Goal: Task Accomplishment & Management: Use online tool/utility

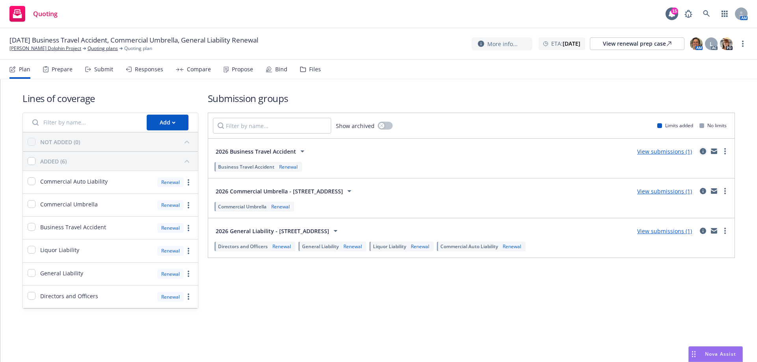
click at [704, 153] on icon "circleInformation" at bounding box center [703, 151] width 6 height 6
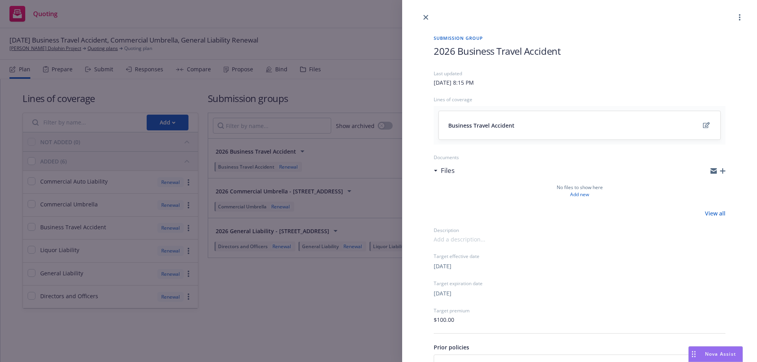
scroll to position [73, 0]
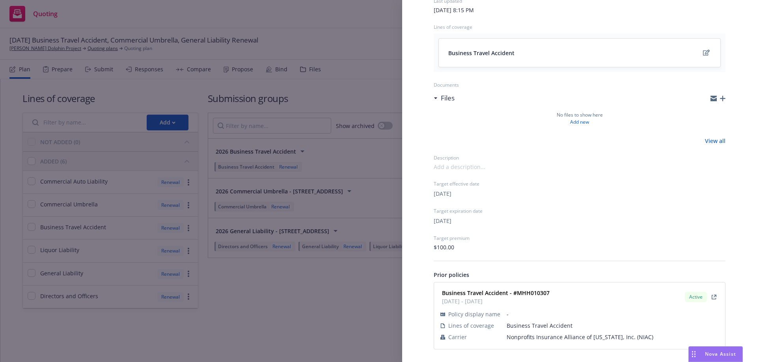
click at [353, 317] on div "Submission group 2026 Business Travel Accident Last updated Saturday, August 9,…" at bounding box center [378, 181] width 757 height 362
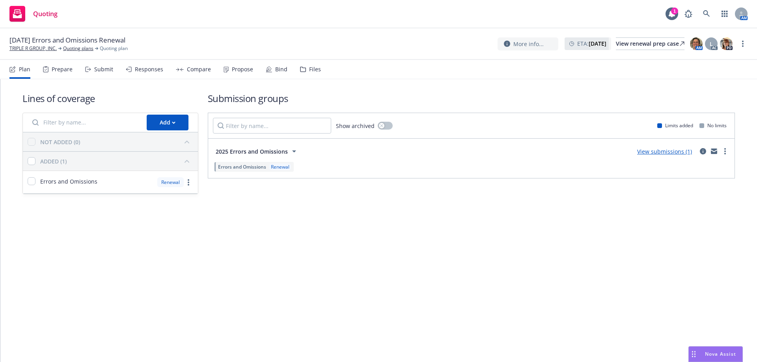
click at [280, 71] on div "Bind" at bounding box center [281, 69] width 12 height 6
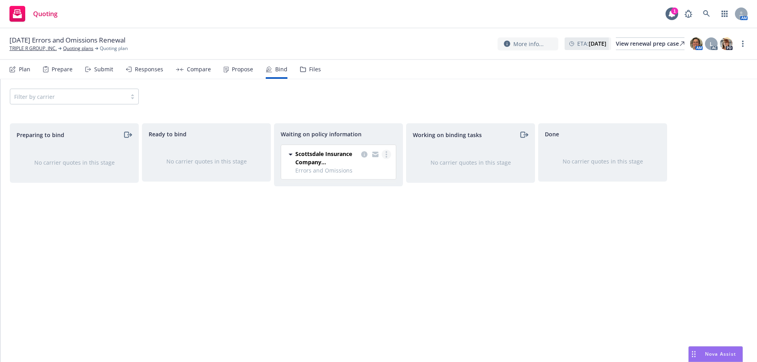
click at [387, 159] on link "more" at bounding box center [386, 154] width 9 height 9
click at [368, 176] on link "Create policies" at bounding box center [354, 171] width 71 height 16
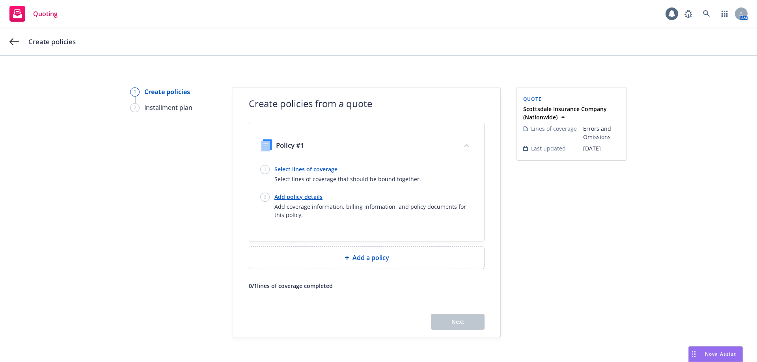
click at [305, 166] on link "Select lines of coverage" at bounding box center [348, 169] width 147 height 8
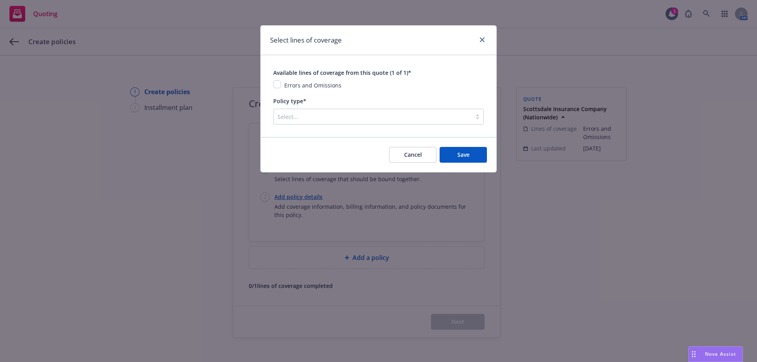
click at [274, 80] on div "Available lines of coverage from this quote (1 of 1)* Errors and Omissions" at bounding box center [378, 79] width 211 height 22
click at [276, 84] on input "checkbox" at bounding box center [277, 84] width 8 height 8
checkbox input "true"
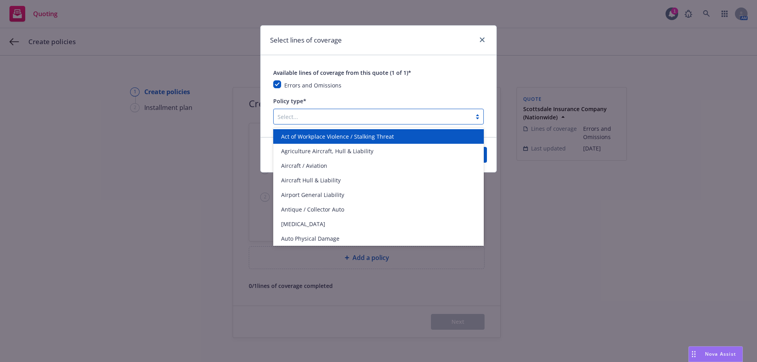
click at [293, 121] on div at bounding box center [373, 116] width 190 height 9
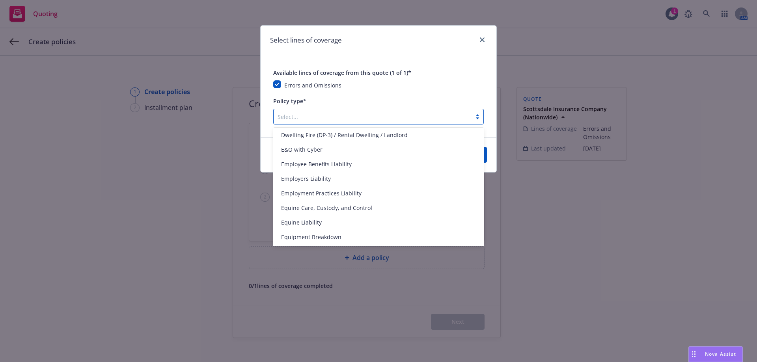
scroll to position [631, 0]
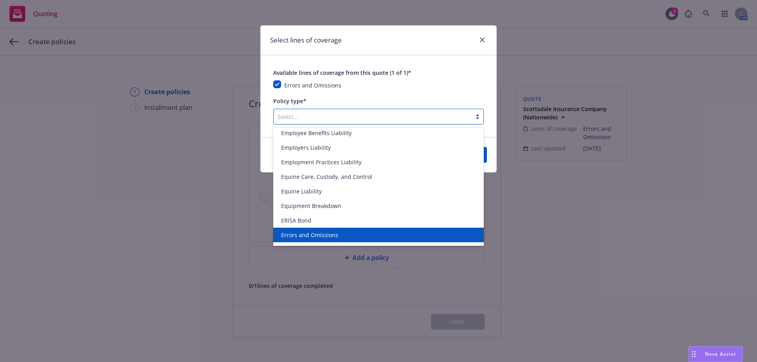
click at [327, 235] on span "Errors and Omissions" at bounding box center [309, 235] width 57 height 8
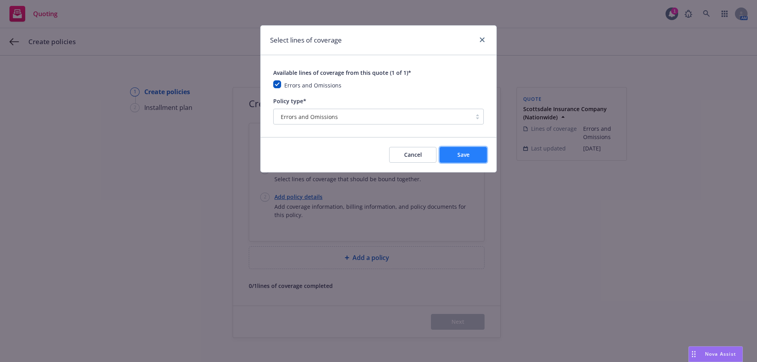
click at [468, 155] on span "Save" at bounding box center [464, 154] width 12 height 7
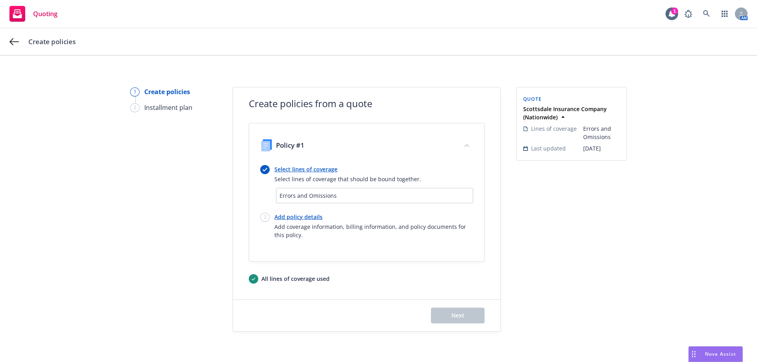
click at [280, 215] on link "Add policy details" at bounding box center [374, 217] width 199 height 8
select select "12"
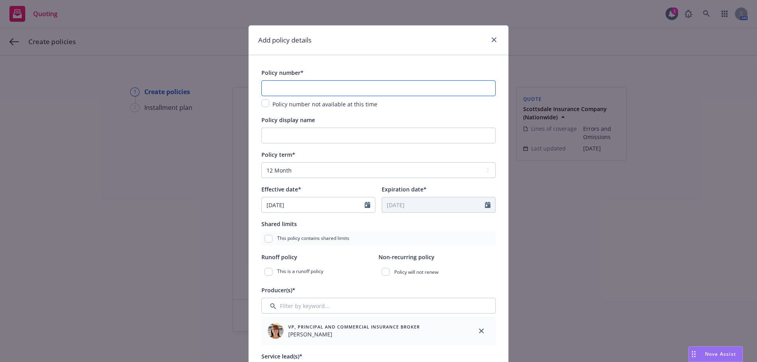
paste input "EKI3584501 ("
click at [306, 93] on input "EKI3584501 (" at bounding box center [378, 88] width 234 height 16
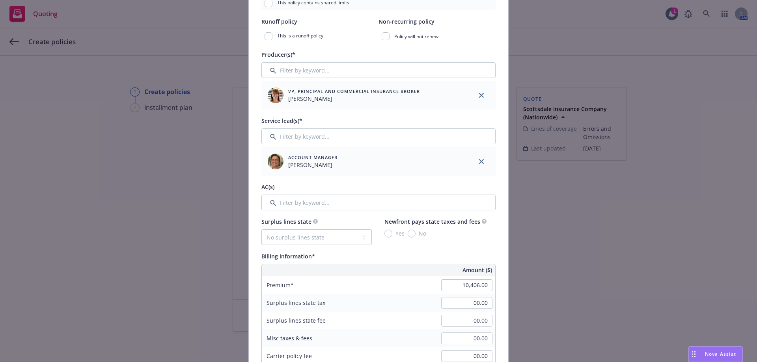
scroll to position [237, 0]
type input "EKI3584501"
click at [318, 203] on input "Filter by keyword..." at bounding box center [378, 202] width 234 height 16
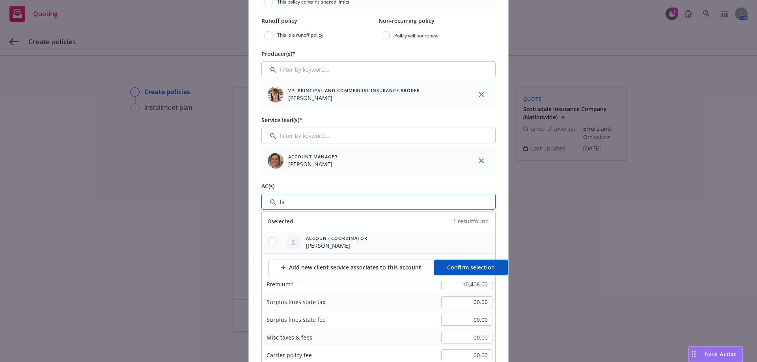
type input "la"
click at [273, 240] on input "checkbox" at bounding box center [272, 242] width 8 height 8
checkbox input "true"
click at [454, 269] on span "Confirm selection" at bounding box center [471, 267] width 48 height 7
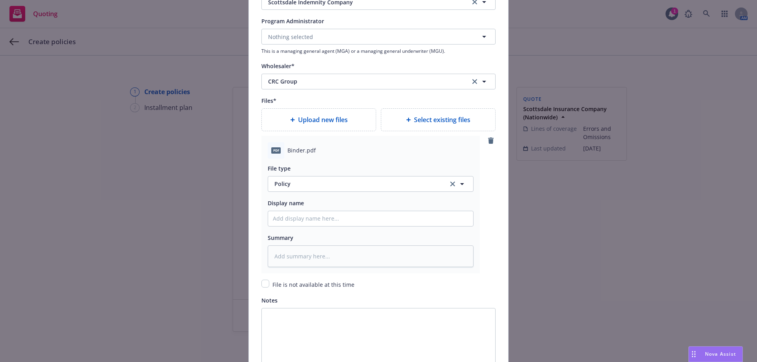
scroll to position [906, 0]
type textarea "x"
click at [296, 182] on span "Policy" at bounding box center [357, 184] width 165 height 8
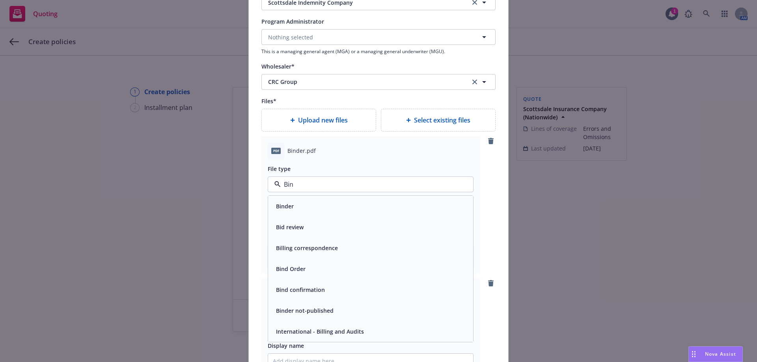
type input "Bind"
click at [332, 213] on div "Binder" at bounding box center [370, 206] width 205 height 21
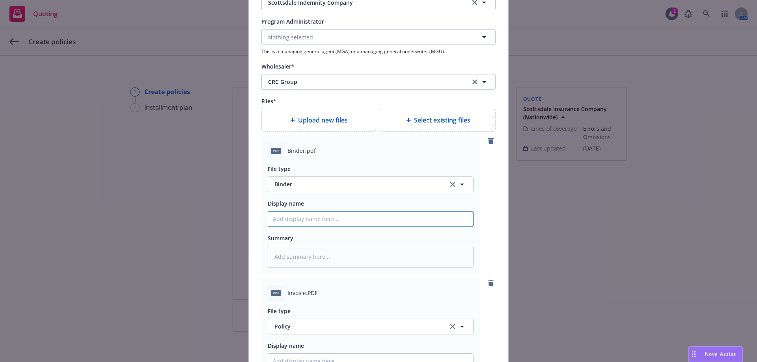
click at [314, 222] on input "Policy display name" at bounding box center [370, 219] width 205 height 15
type textarea "x"
type input "2"
type textarea "x"
type input "25"
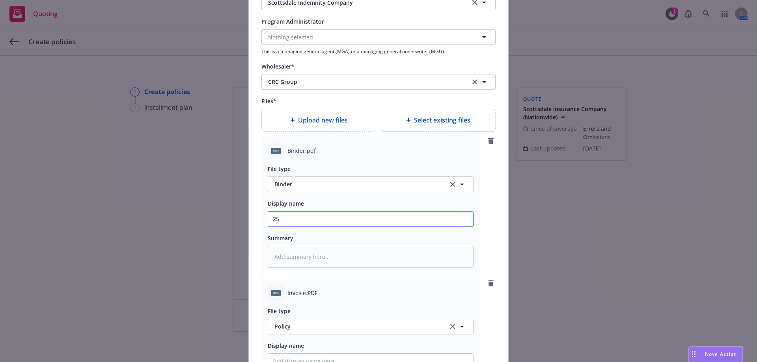
type textarea "x"
type input "25-"
type textarea "x"
type input "25-2"
type textarea "x"
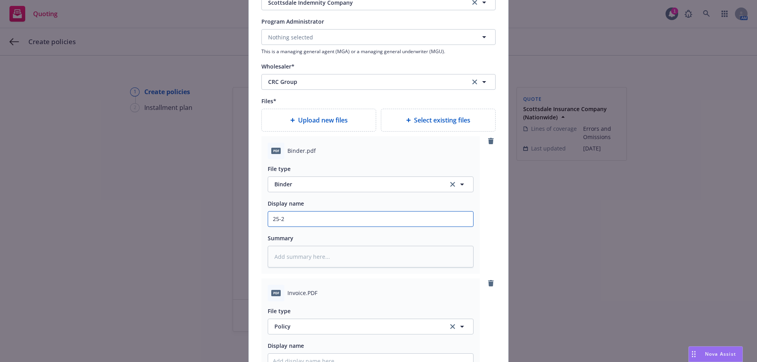
type input "25-26"
type textarea "x"
type input "25-26"
type textarea "x"
type input "25-26 E"
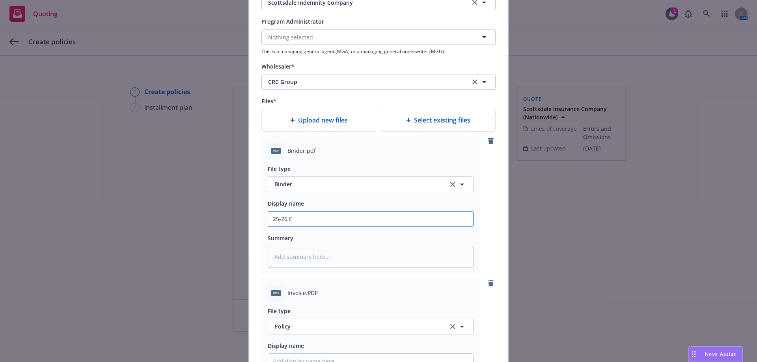
type textarea "x"
type input "25-26 E^"
type textarea "x"
type input "25-26 E"
type textarea "x"
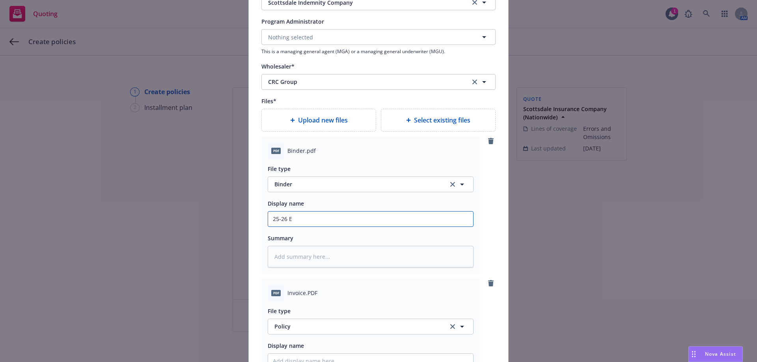
type input "25-26 E&"
type textarea "x"
type input "25-26 E&"
type textarea "x"
type input "25-26 E&"
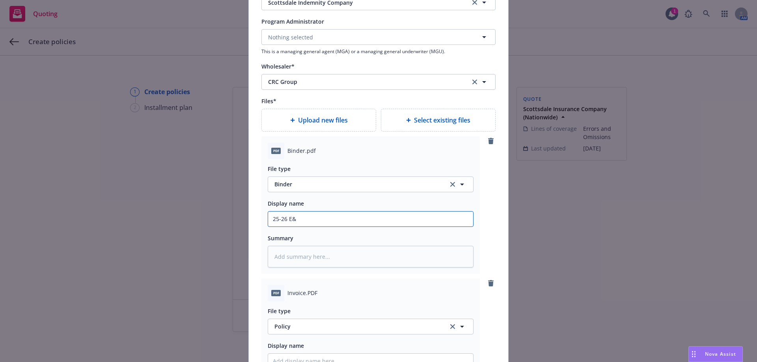
type textarea "x"
type input "25-26 E&O"
type textarea "x"
type input "25-26 E&O"
type textarea "x"
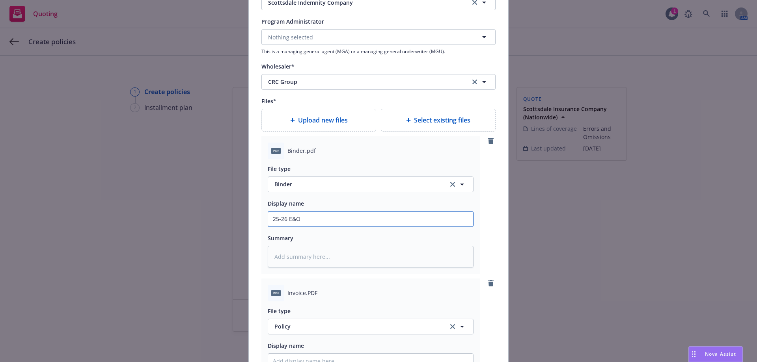
type input "25-26 E&O B"
type textarea "x"
type input "25-26 E&O Bi"
type textarea "x"
type input "25-26 E&O Bin"
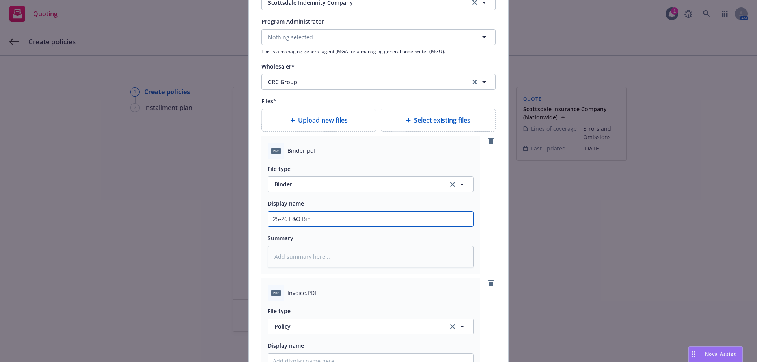
type textarea "x"
type input "25-26 E&O Bind"
type textarea "x"
type input "25-26 E&O Binde"
type textarea "x"
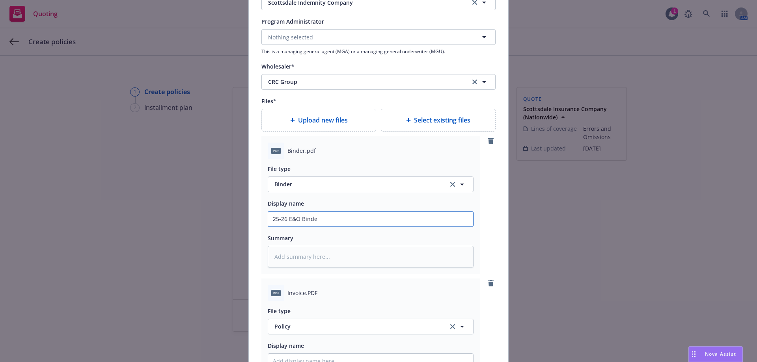
type input "25-26 E&O Binder"
type textarea "x"
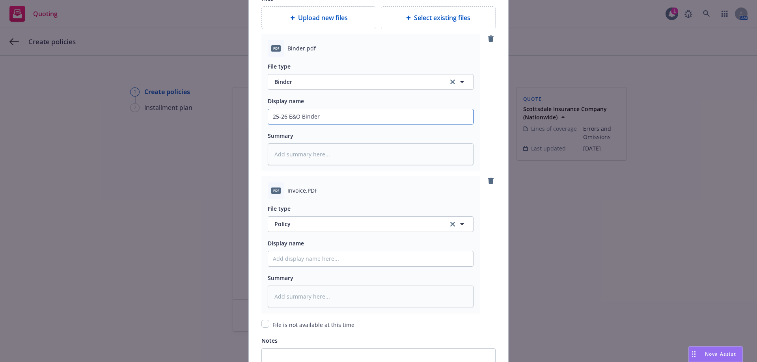
scroll to position [1063, 0]
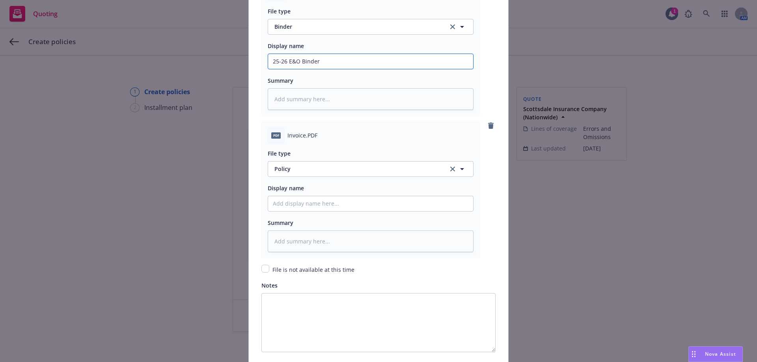
type input "25-26 E&O Binder"
click at [288, 166] on span "Policy" at bounding box center [357, 169] width 165 height 8
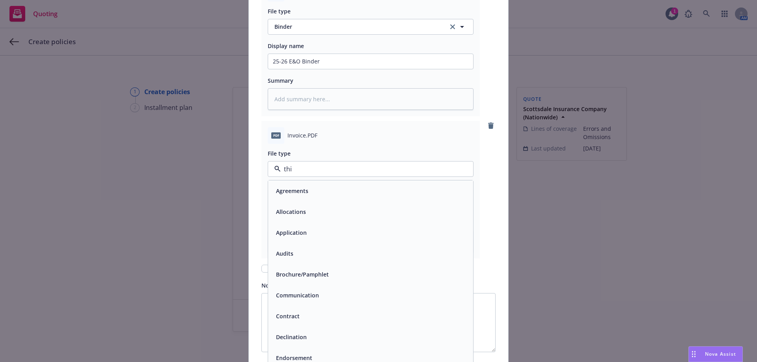
type input "thir"
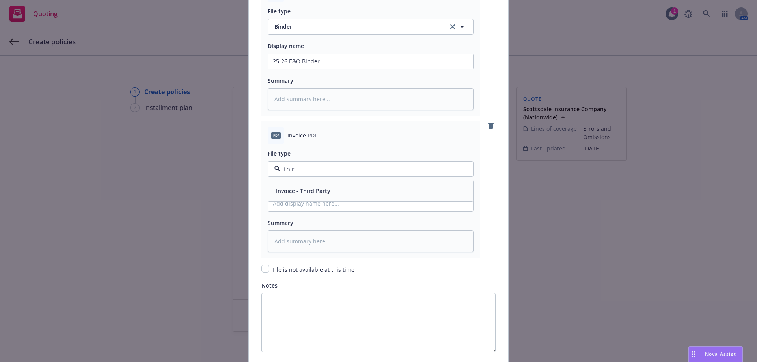
click at [287, 187] on span "Invoice - Third Party" at bounding box center [303, 191] width 54 height 8
click at [296, 69] on input "Policy display name" at bounding box center [370, 61] width 205 height 15
type textarea "x"
type input "E"
type textarea "x"
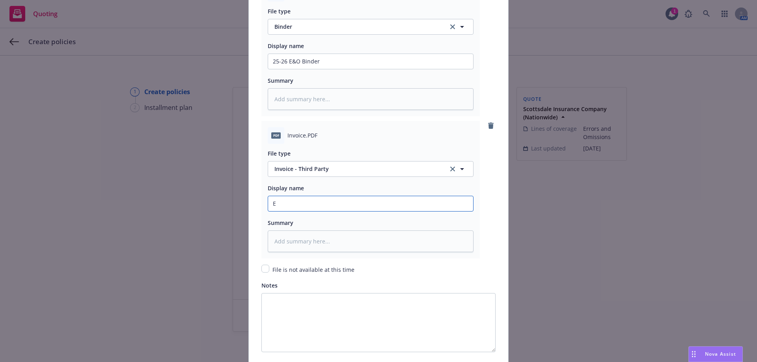
type input "E&"
type textarea "x"
type input "E&O"
type textarea "x"
type input "E&O"
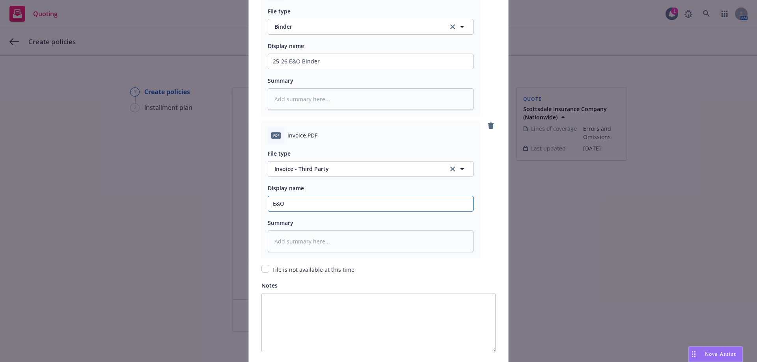
type textarea "x"
type input "E&O T"
type textarea "x"
type input "E&O Th"
type textarea "x"
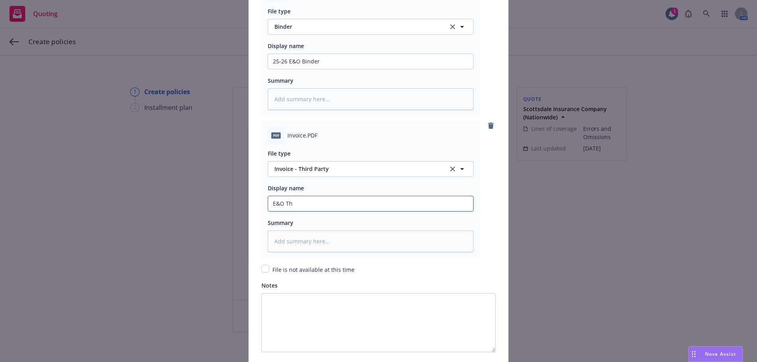
type input "E&O Thi"
type textarea "x"
type input "E&O Thir"
type textarea "x"
type input "E&O Third"
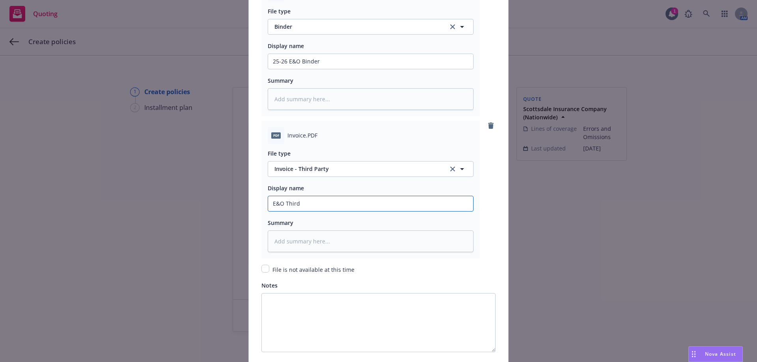
type textarea "x"
type input "E&O Third"
type textarea "x"
type input "E&O Third P"
type textarea "x"
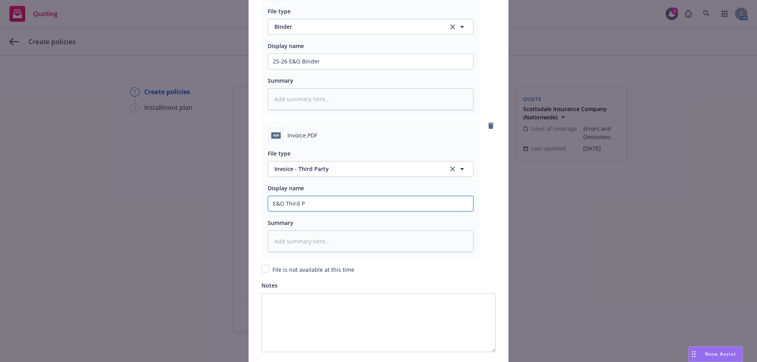
type input "E&O Third Pa"
type textarea "x"
type input "E&O Third Par"
type textarea "x"
type input "E&O Third Part"
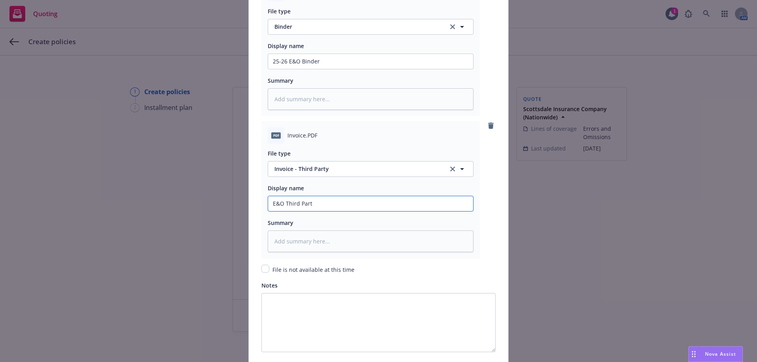
type textarea "x"
type input "E&O Third Party"
type textarea "x"
type input "E&O Third Party"
type textarea "x"
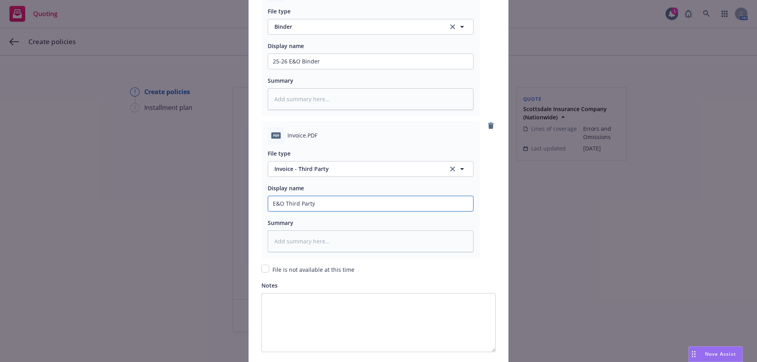
type input "E&O Third Party I"
type textarea "x"
type input "E&O Third Party In"
type textarea "x"
type input "E&O Third Party Inv"
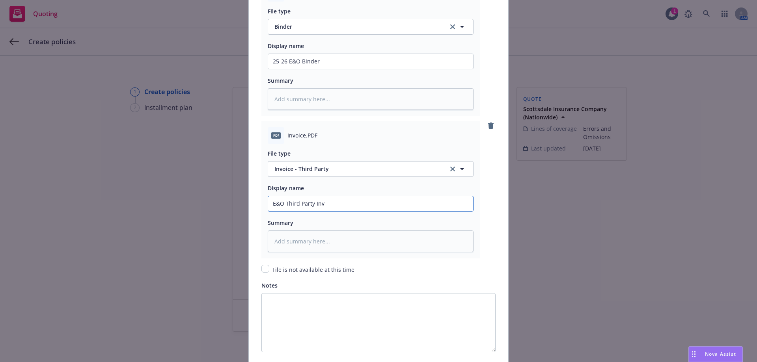
type textarea "x"
type input "E&O Third Party Invo"
type textarea "x"
type input "E&O Third Party Invoi"
type textarea "x"
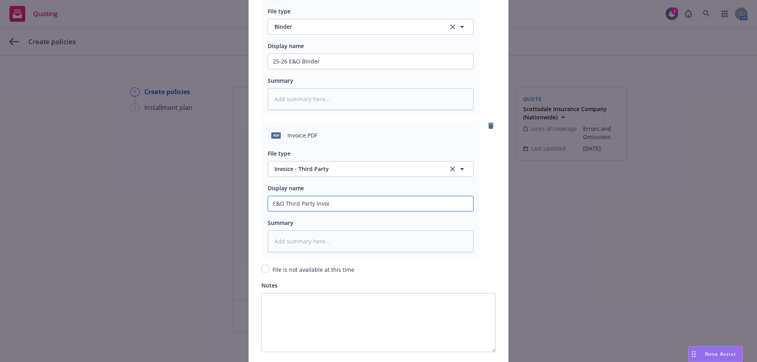
type input "E&O Third Party Invoic"
type textarea "x"
type input "E&O Third Party Invoice"
type textarea "x"
type input "E&O Third Party Invoice"
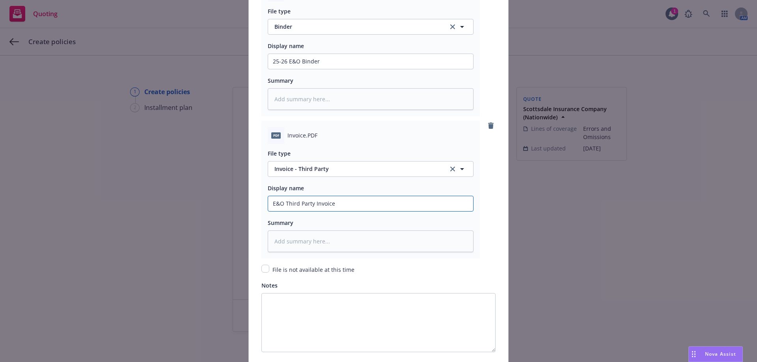
click at [269, 69] on input "E&O Third Party Invoice" at bounding box center [370, 61] width 205 height 15
type textarea "x"
type input "2E&O Third Party Invoice"
type textarea "x"
type input "25E&O Third Party Invoice"
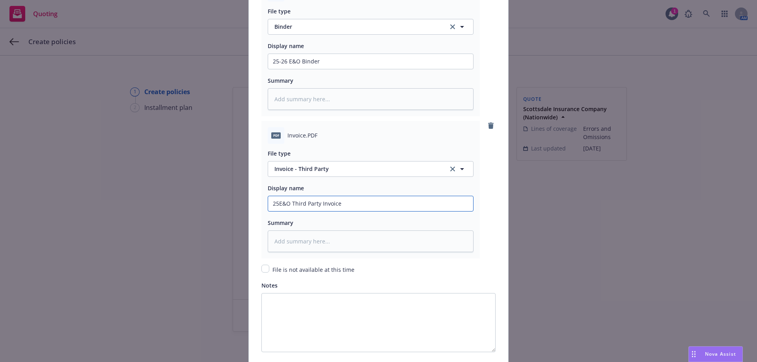
type textarea "x"
type input "25-E&O Third Party Invoice"
type textarea "x"
type input "25-2E&O Third Party Invoice"
type textarea "x"
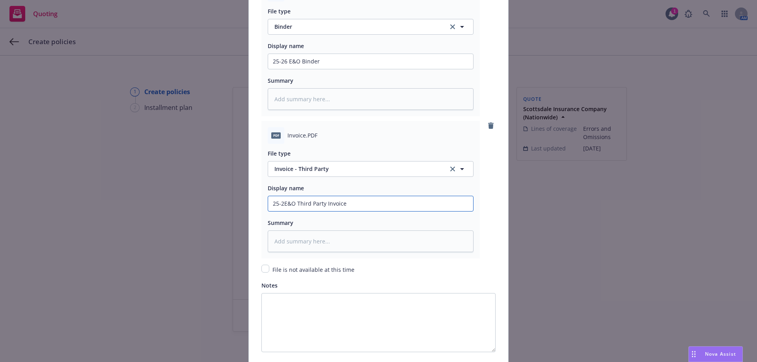
type input "25-26E&O Third Party Invoice"
type textarea "x"
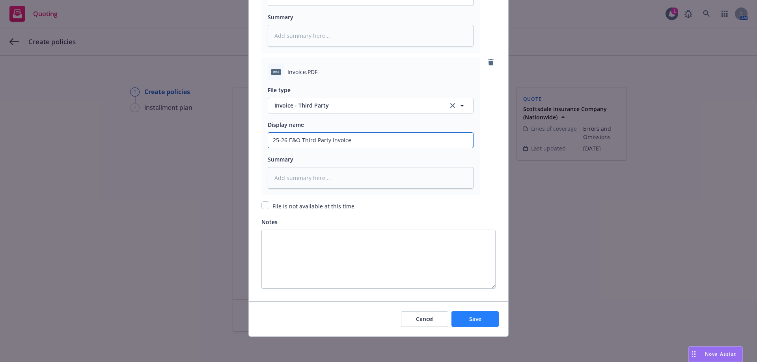
type input "25-26 E&O Third Party Invoice"
click at [476, 312] on button "Save" at bounding box center [475, 320] width 47 height 16
type textarea "x"
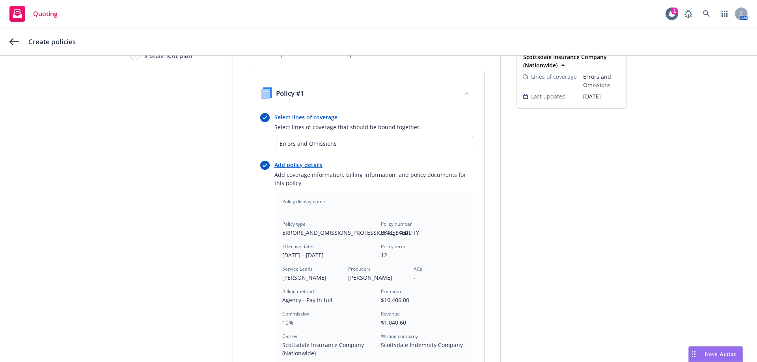
scroll to position [197, 0]
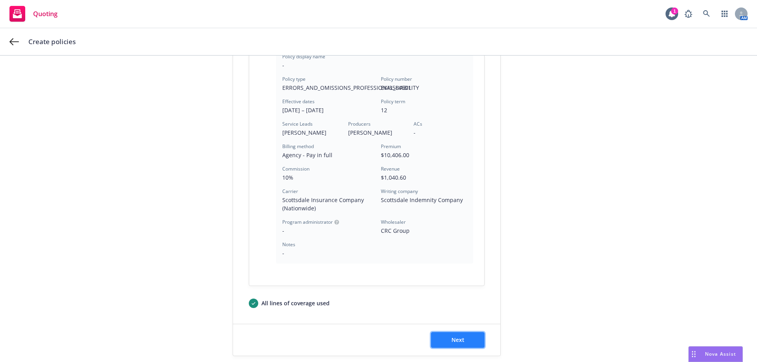
click at [442, 345] on button "Next" at bounding box center [458, 340] width 54 height 16
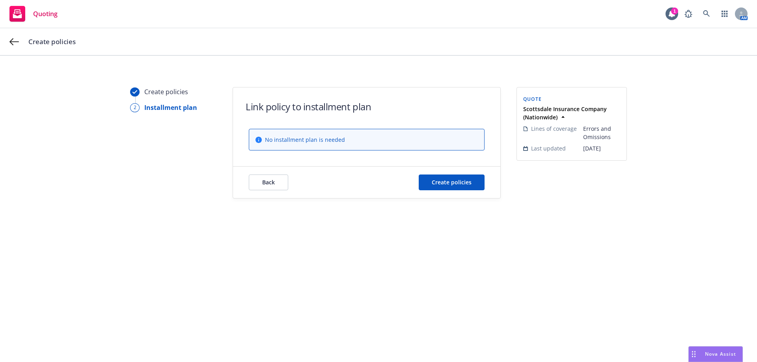
scroll to position [0, 0]
click at [439, 184] on span "Create policies" at bounding box center [452, 182] width 40 height 7
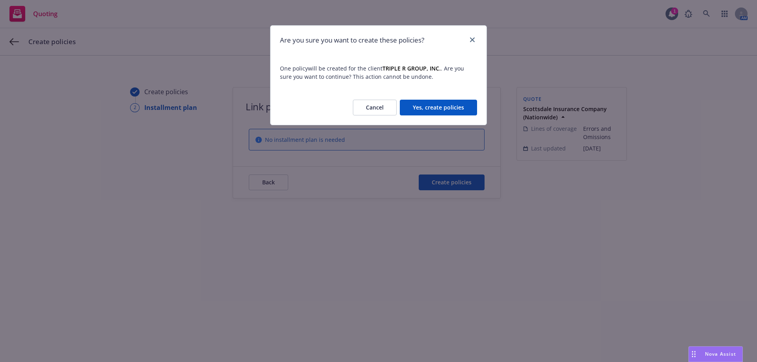
click at [460, 107] on button "Yes, create policies" at bounding box center [438, 108] width 77 height 16
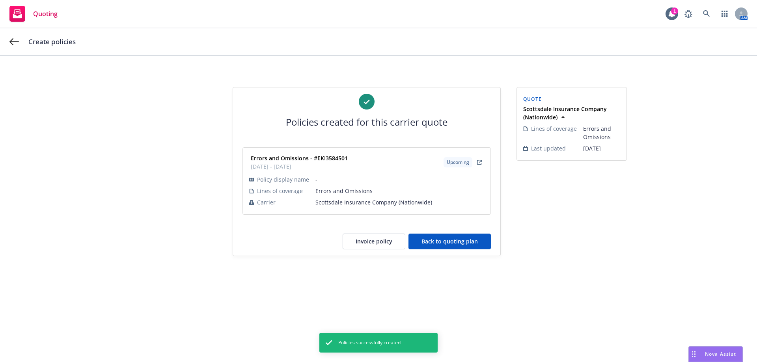
click at [428, 240] on button "Back to quoting plan" at bounding box center [450, 242] width 82 height 16
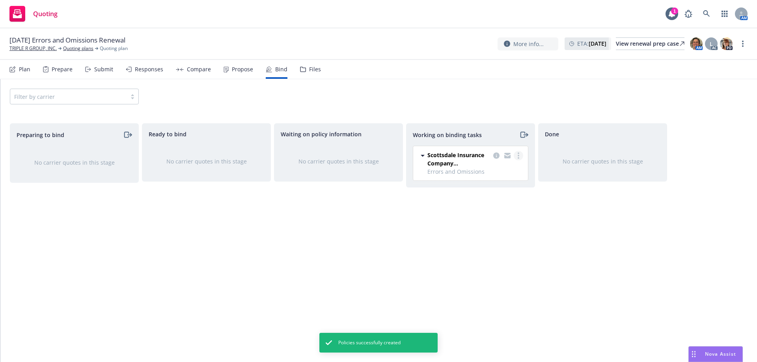
click at [518, 155] on icon "more" at bounding box center [519, 156] width 2 height 6
click at [497, 188] on span "Move to done" at bounding box center [479, 187] width 55 height 7
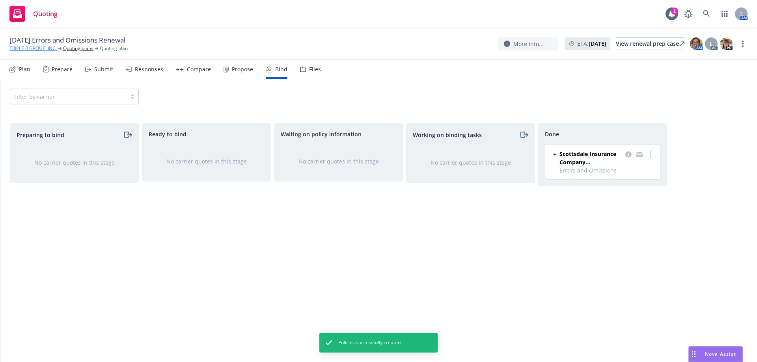
click at [25, 50] on link "TRIPLE R GROUP, INC." at bounding box center [32, 48] width 47 height 7
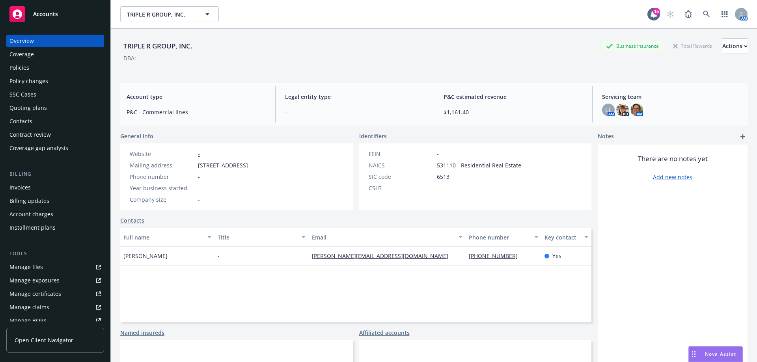
click at [13, 69] on div "Policies" at bounding box center [19, 68] width 20 height 13
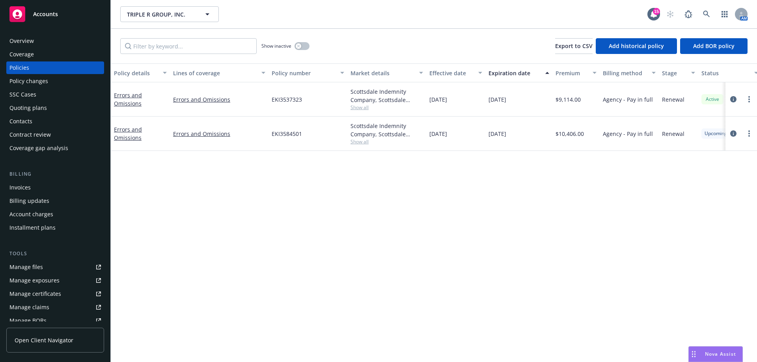
click at [26, 189] on div "Invoices" at bounding box center [19, 187] width 21 height 13
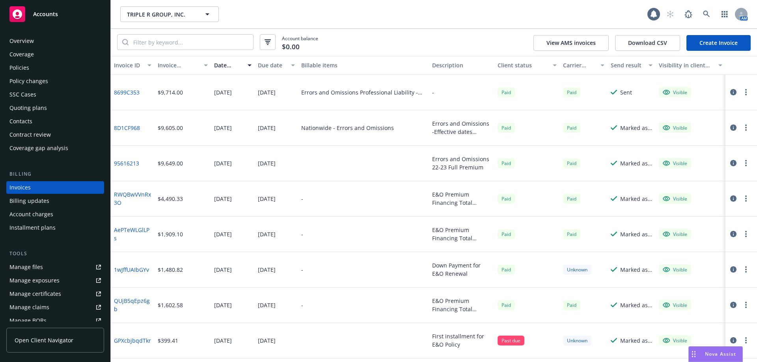
click at [705, 47] on link "Create Invoice" at bounding box center [719, 43] width 64 height 16
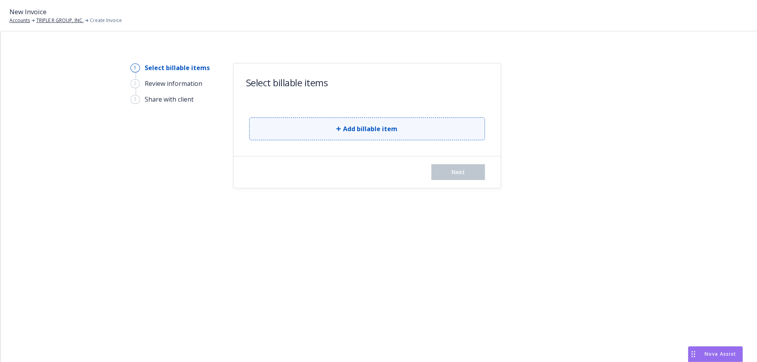
click at [327, 132] on button "Add billable item" at bounding box center [367, 129] width 236 height 23
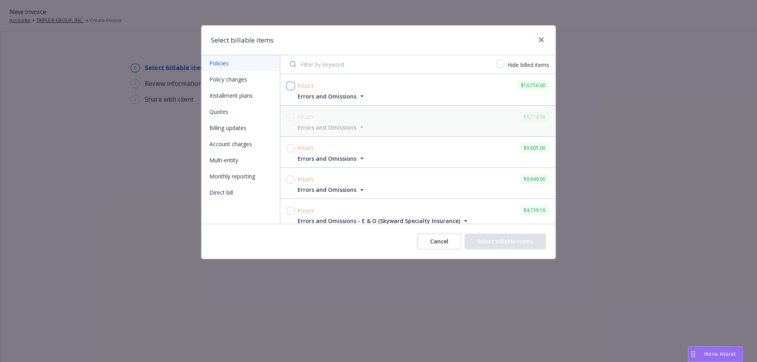
click at [287, 86] on input "checkbox" at bounding box center [291, 86] width 8 height 8
checkbox input "true"
click at [509, 239] on button "Select billable items" at bounding box center [506, 242] width 82 height 16
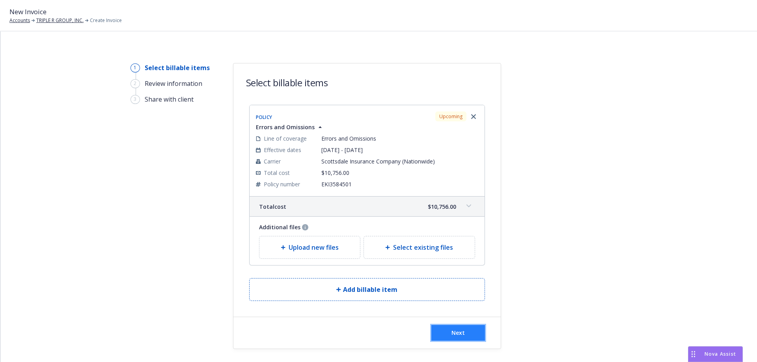
click at [446, 333] on button "Next" at bounding box center [458, 333] width 54 height 16
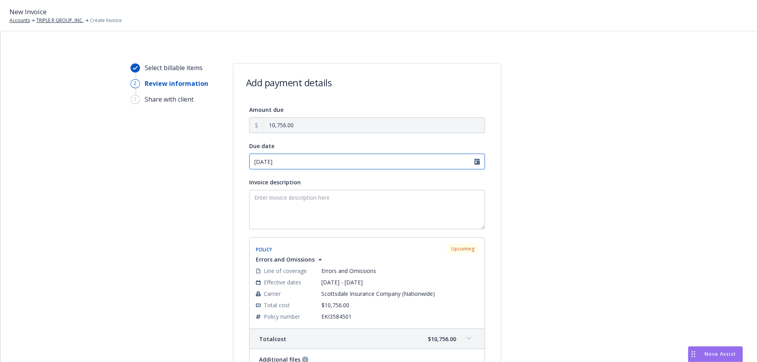
select select "August"
select select "2025"
click at [475, 166] on input "08/15/2025" at bounding box center [367, 162] width 236 height 16
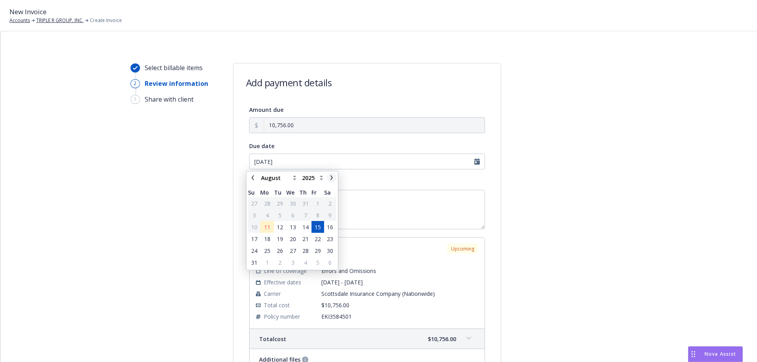
click at [330, 179] on icon "chevronRight" at bounding box center [331, 178] width 5 height 5
select select "September"
click at [304, 203] on span "4" at bounding box center [305, 204] width 3 height 8
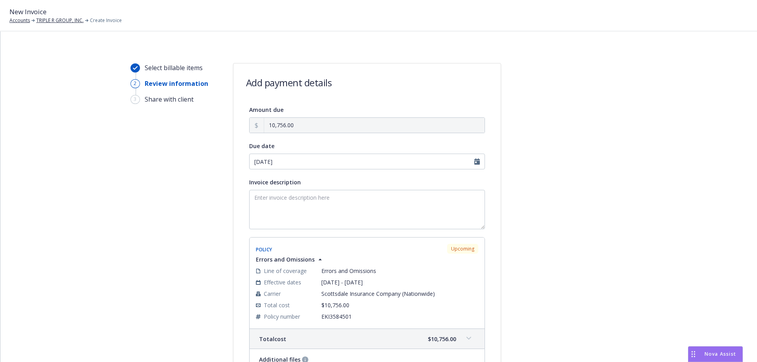
type input "09/04/2025"
click at [475, 165] on input "09/04/2025" at bounding box center [367, 162] width 236 height 16
select select "September"
select select "2025"
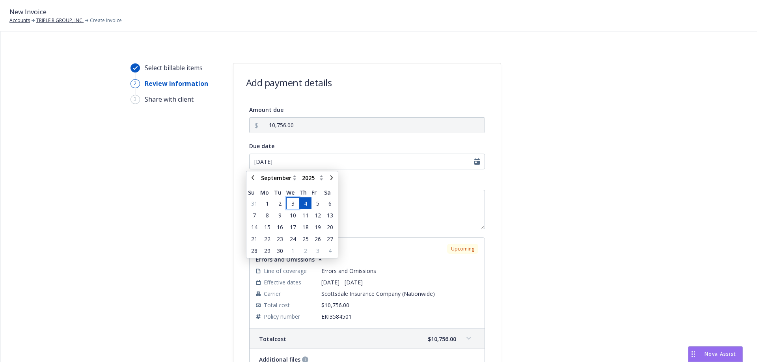
click at [295, 202] on span "3" at bounding box center [292, 204] width 11 height 10
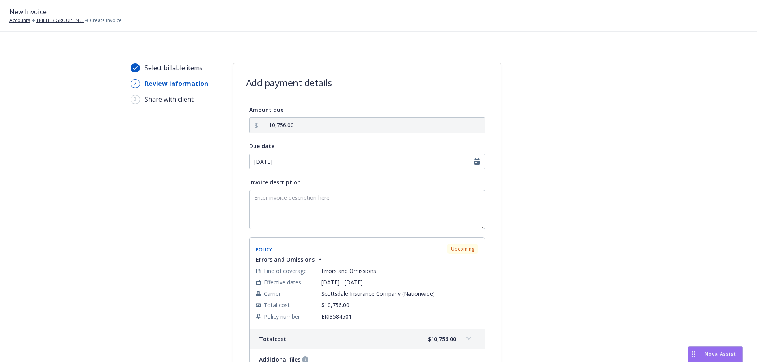
type input "09/03/2025"
click at [295, 202] on textarea "Invoice description" at bounding box center [367, 209] width 236 height 39
type textarea "25-26 Errors & Omissions"
select select "September"
select select "2025"
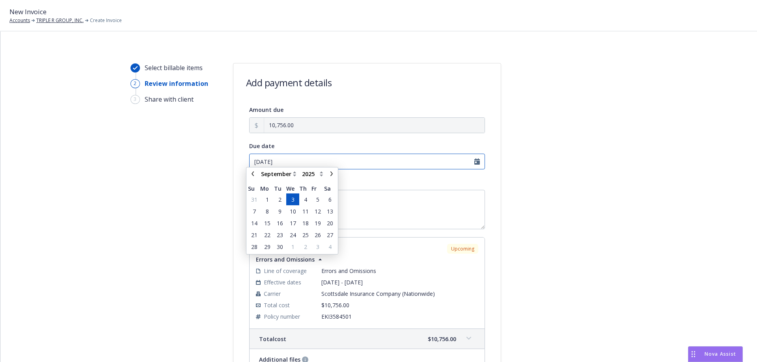
click at [472, 159] on input "09/03/2025" at bounding box center [367, 162] width 236 height 16
click at [306, 205] on span "4" at bounding box center [305, 204] width 3 height 8
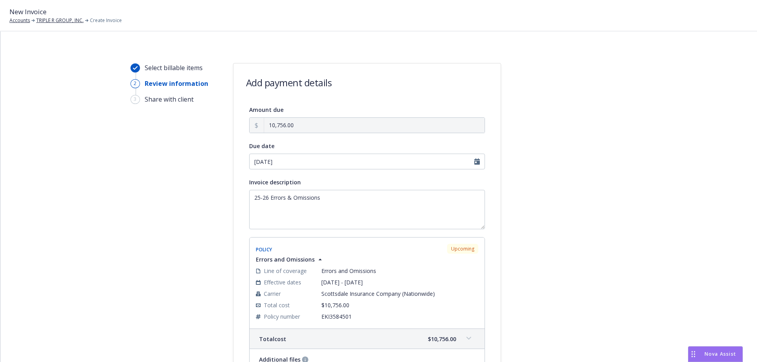
type input "09/04/2025"
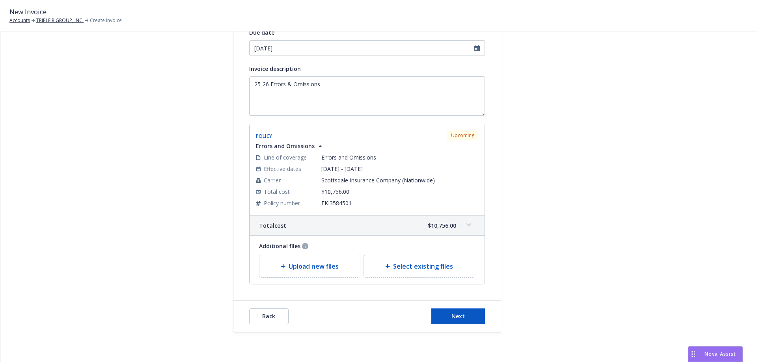
scroll to position [116, 0]
click at [469, 318] on button "Next" at bounding box center [458, 315] width 54 height 16
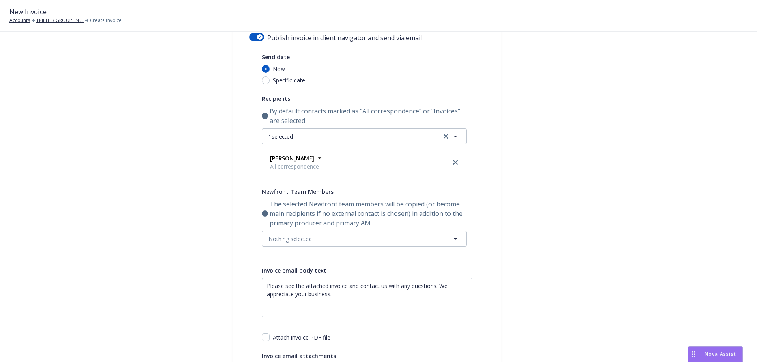
scroll to position [0, 0]
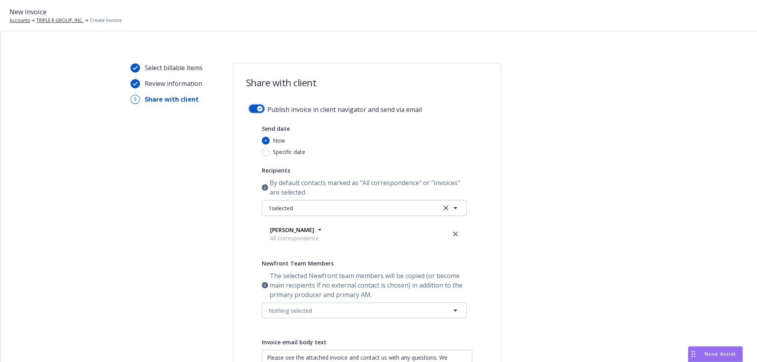
click at [254, 106] on button "button" at bounding box center [256, 109] width 15 height 8
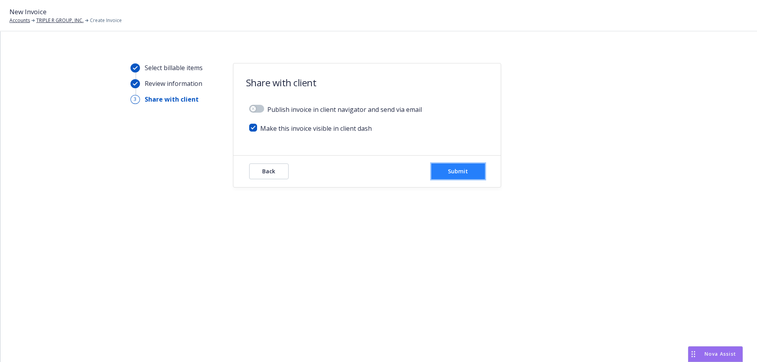
click at [446, 171] on button "Submit" at bounding box center [458, 172] width 54 height 16
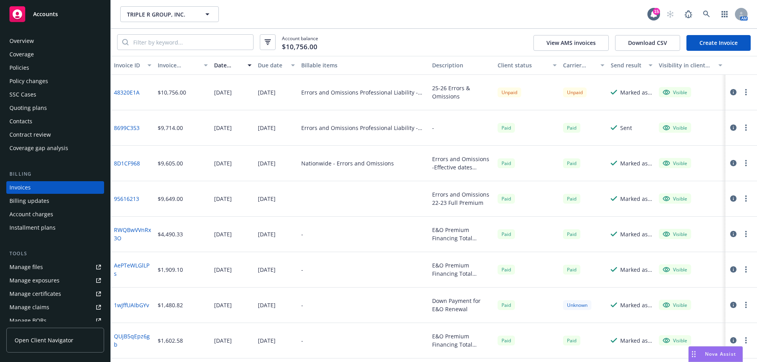
click at [24, 117] on div "Contacts" at bounding box center [20, 121] width 23 height 13
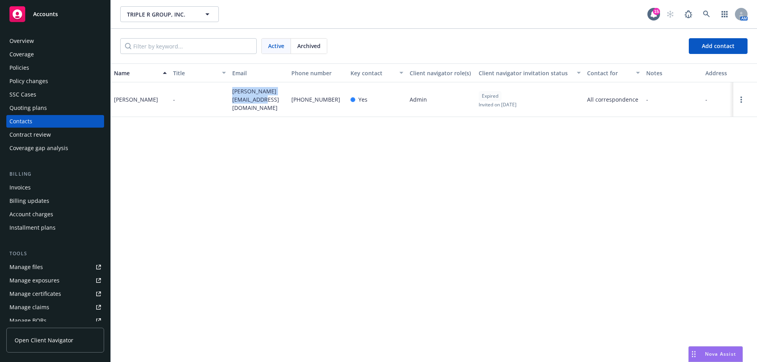
drag, startPoint x: 227, startPoint y: 89, endPoint x: 259, endPoint y: 104, distance: 35.1
click at [266, 107] on div "Sarah Schutter - sarahs@triple-rgroup.com (310) 529-8664 Yes Admin Expired Invi…" at bounding box center [434, 99] width 646 height 35
copy div "sarahs@triple-rgroup.com"
click at [42, 67] on div "Policies" at bounding box center [55, 68] width 92 height 13
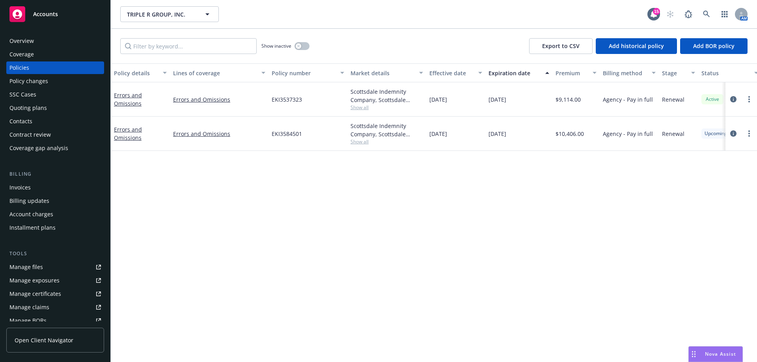
click at [31, 182] on div "Invoices" at bounding box center [55, 187] width 92 height 13
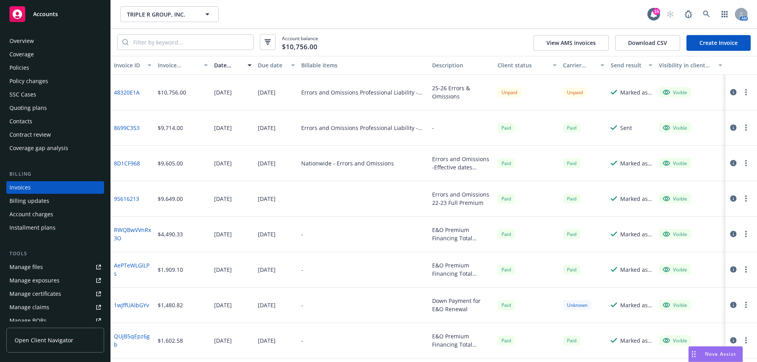
click at [730, 92] on icon "button" at bounding box center [733, 92] width 6 height 6
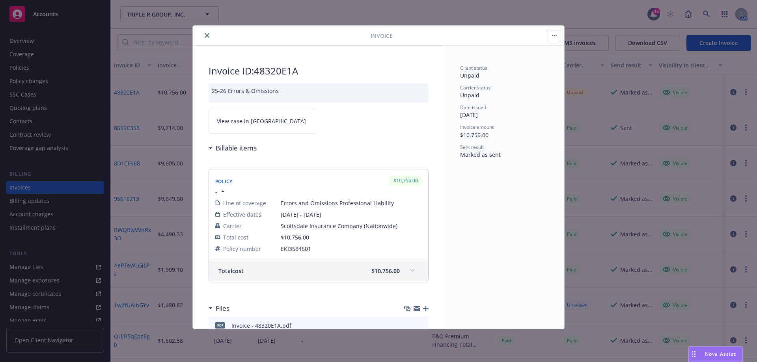
click at [555, 40] on button "button" at bounding box center [554, 35] width 13 height 13
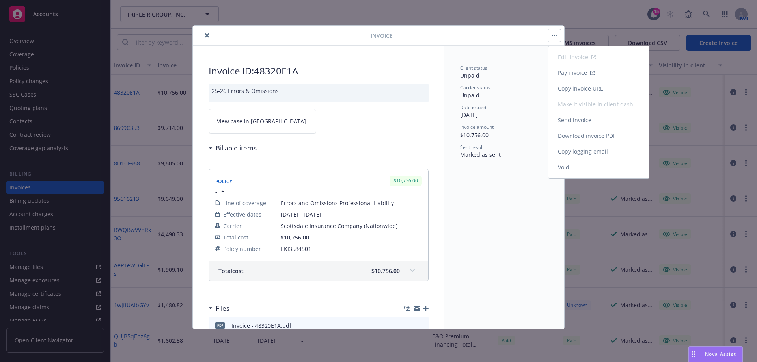
click at [571, 137] on link "Download invoice PDF" at bounding box center [599, 136] width 101 height 16
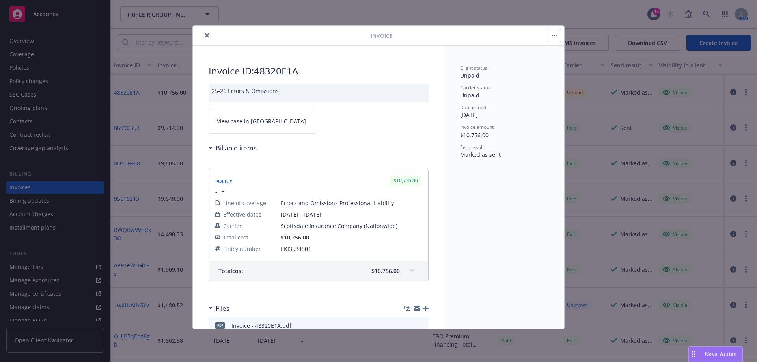
click at [551, 34] on button "button" at bounding box center [554, 35] width 13 height 13
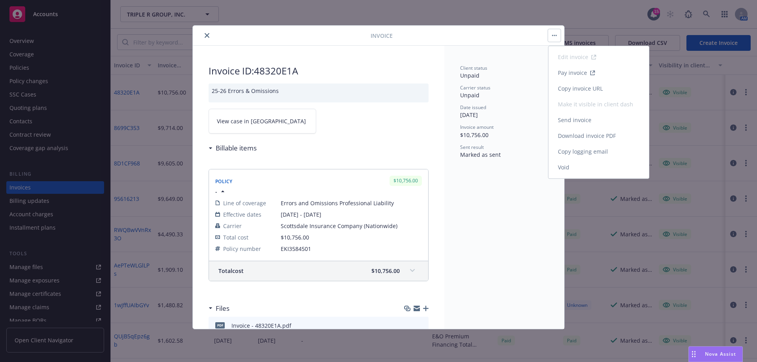
click at [567, 90] on link "Copy invoice URL" at bounding box center [599, 89] width 101 height 16
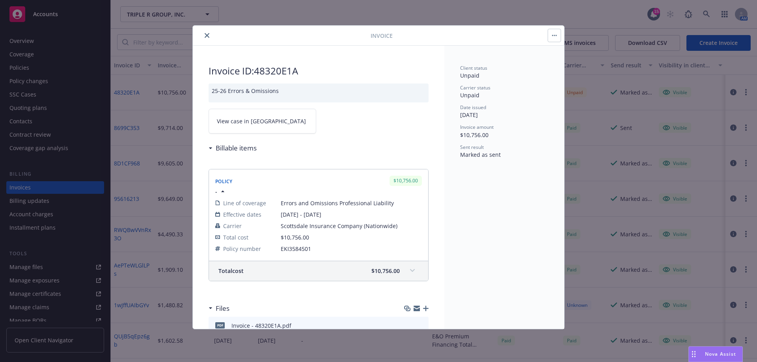
click at [204, 33] on button "close" at bounding box center [206, 35] width 9 height 9
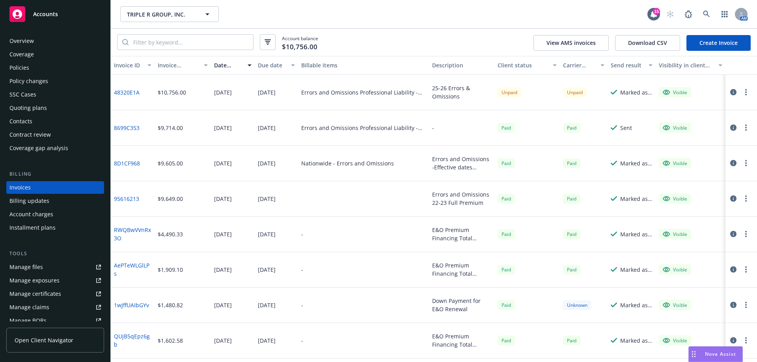
click at [22, 70] on div "Policies" at bounding box center [19, 68] width 20 height 13
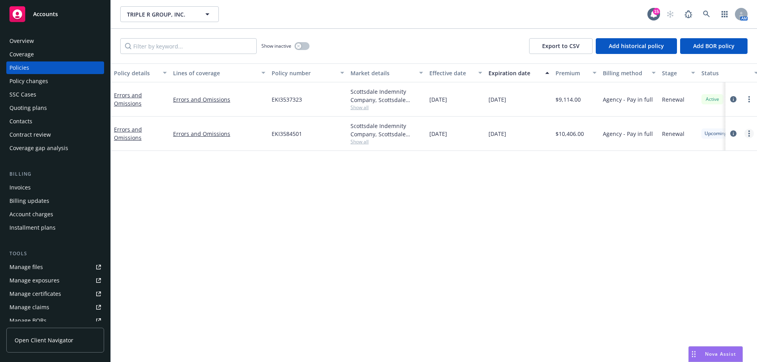
click at [747, 135] on link "more" at bounding box center [749, 133] width 9 height 9
click at [695, 247] on link "Copy logging email" at bounding box center [707, 245] width 93 height 16
click at [123, 138] on link "Errors and Omissions" at bounding box center [128, 134] width 28 height 16
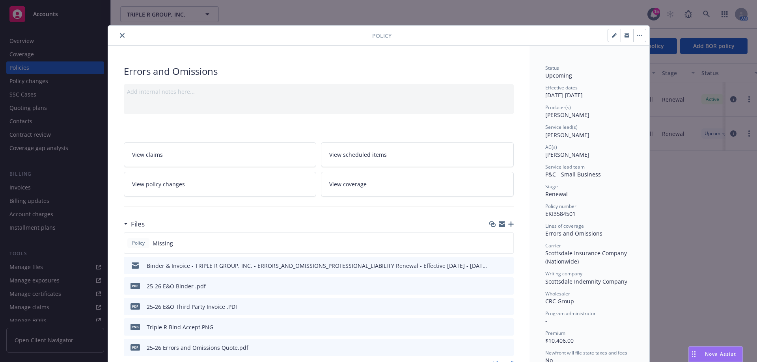
click at [121, 33] on button "close" at bounding box center [122, 35] width 9 height 9
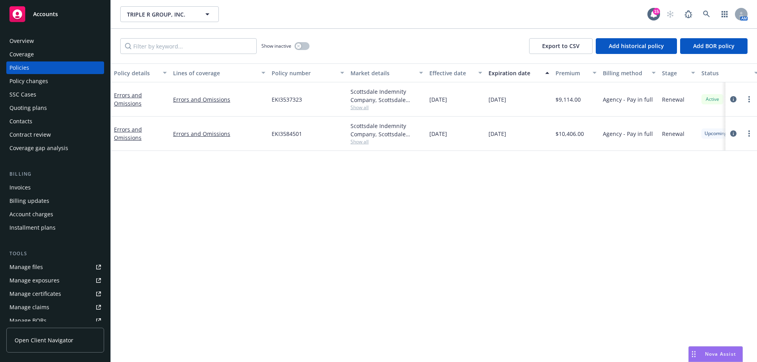
click at [42, 106] on div "Quoting plans" at bounding box center [27, 108] width 37 height 13
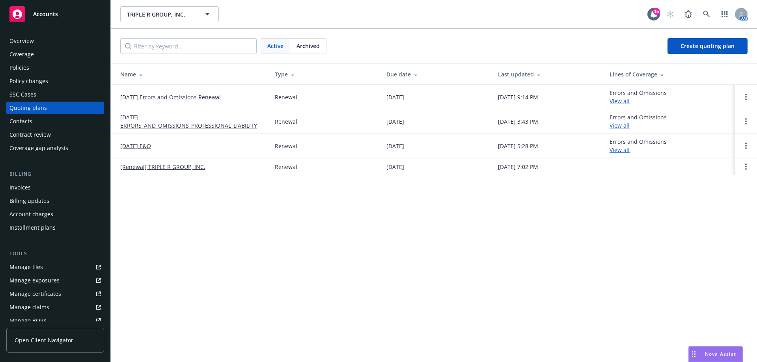
click at [192, 93] on link "08/15/25 Errors and Omissions Renewal" at bounding box center [170, 97] width 101 height 8
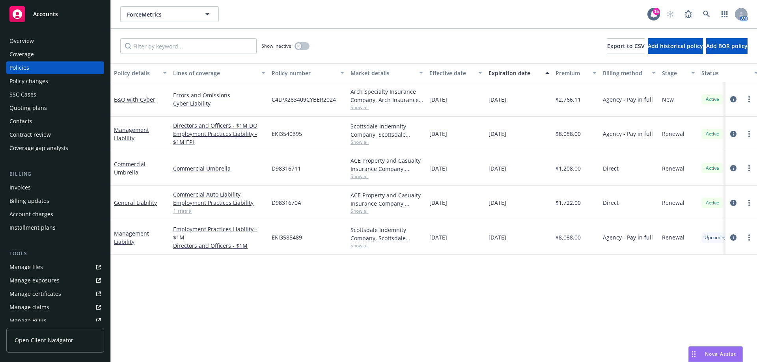
click at [47, 123] on div "Contacts" at bounding box center [55, 121] width 92 height 13
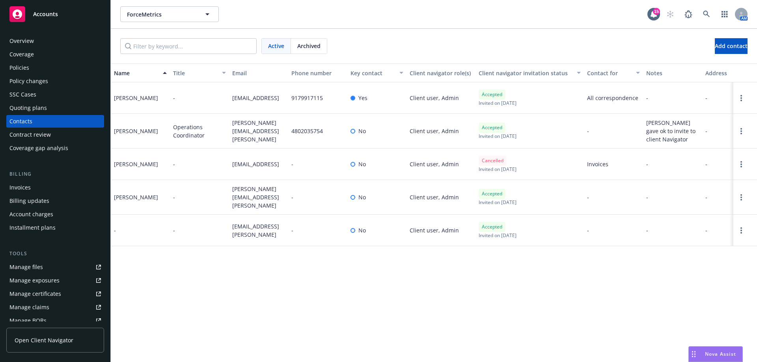
drag, startPoint x: 227, startPoint y: 87, endPoint x: 254, endPoint y: 109, distance: 34.4
click at [254, 109] on div "Andre McGregor - [EMAIL_ADDRESS] 9179917115 Yes Client user, Admin Accepted Inv…" at bounding box center [434, 98] width 646 height 32
copy div "[EMAIL_ADDRESS]"
drag, startPoint x: 231, startPoint y: 123, endPoint x: 261, endPoint y: 142, distance: 35.5
click at [261, 142] on div "[PERSON_NAME][EMAIL_ADDRESS][PERSON_NAME]" at bounding box center [258, 131] width 59 height 35
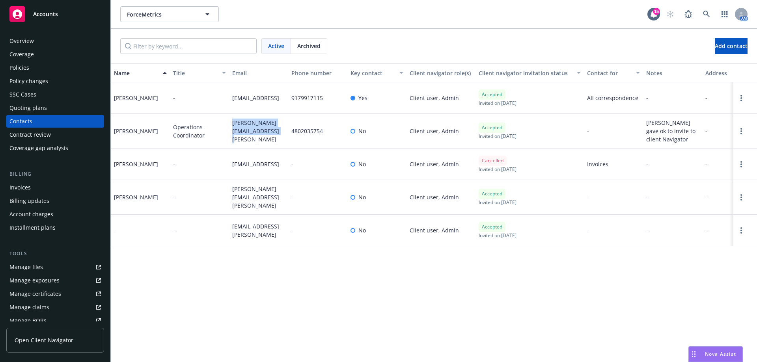
copy span "[PERSON_NAME][EMAIL_ADDRESS][PERSON_NAME]"
click at [59, 104] on div "Quoting plans" at bounding box center [55, 108] width 92 height 13
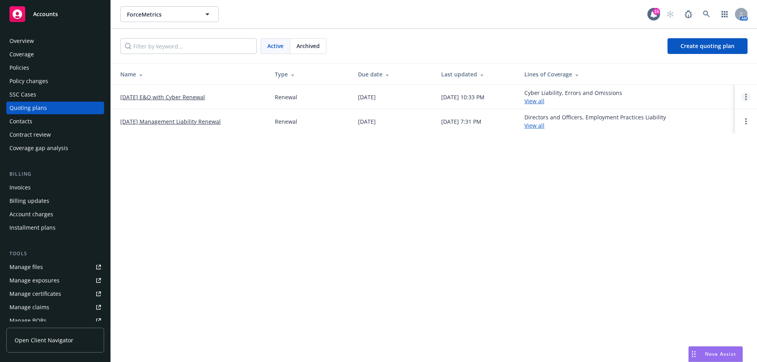
click at [747, 98] on link "Open options" at bounding box center [745, 96] width 9 height 9
click at [702, 47] on span "Copy logging email" at bounding box center [705, 43] width 69 height 7
click at [142, 94] on link "[DATE] E&O with Cyber Renewal" at bounding box center [162, 97] width 85 height 8
